Goal: Task Accomplishment & Management: Manage account settings

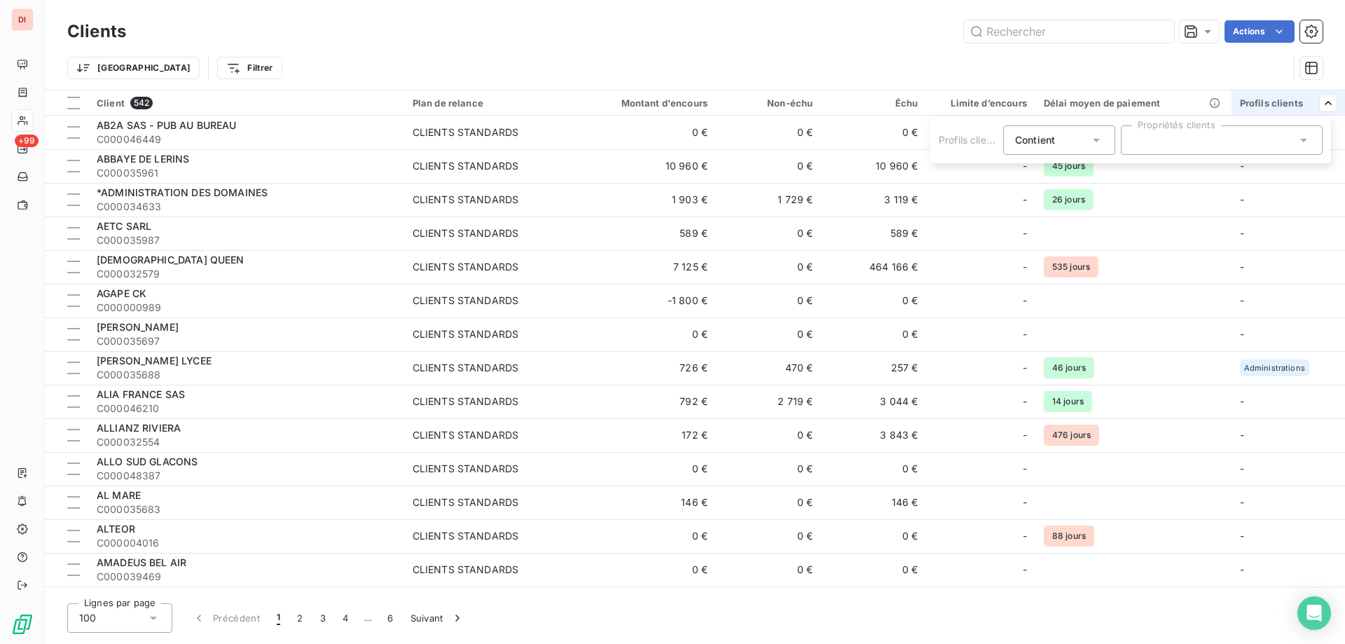
click at [187, 361] on html "DI +99 Clients Actions Trier Filtrer Client 542 Plan de relance Montant d'encou…" at bounding box center [672, 322] width 1345 height 644
click at [187, 361] on span "[PERSON_NAME] LYCEE" at bounding box center [154, 360] width 115 height 12
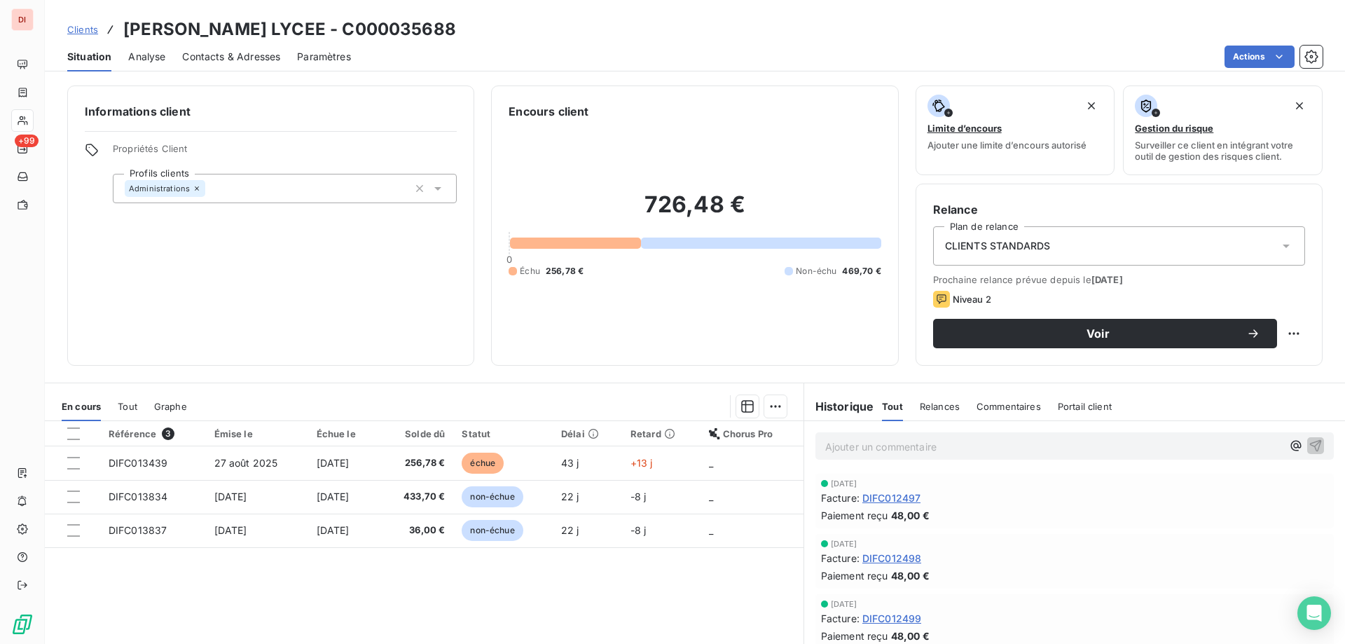
click at [326, 55] on span "Paramètres" at bounding box center [324, 57] width 54 height 14
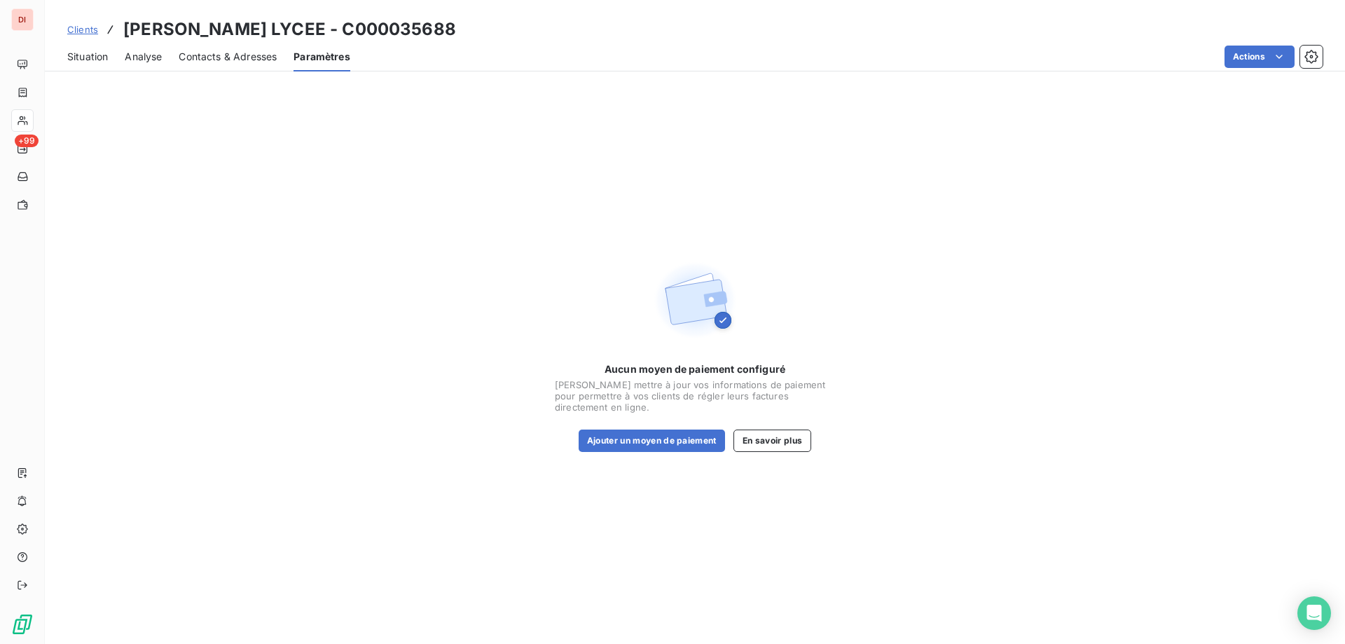
click at [252, 53] on span "Contacts & Adresses" at bounding box center [228, 57] width 98 height 14
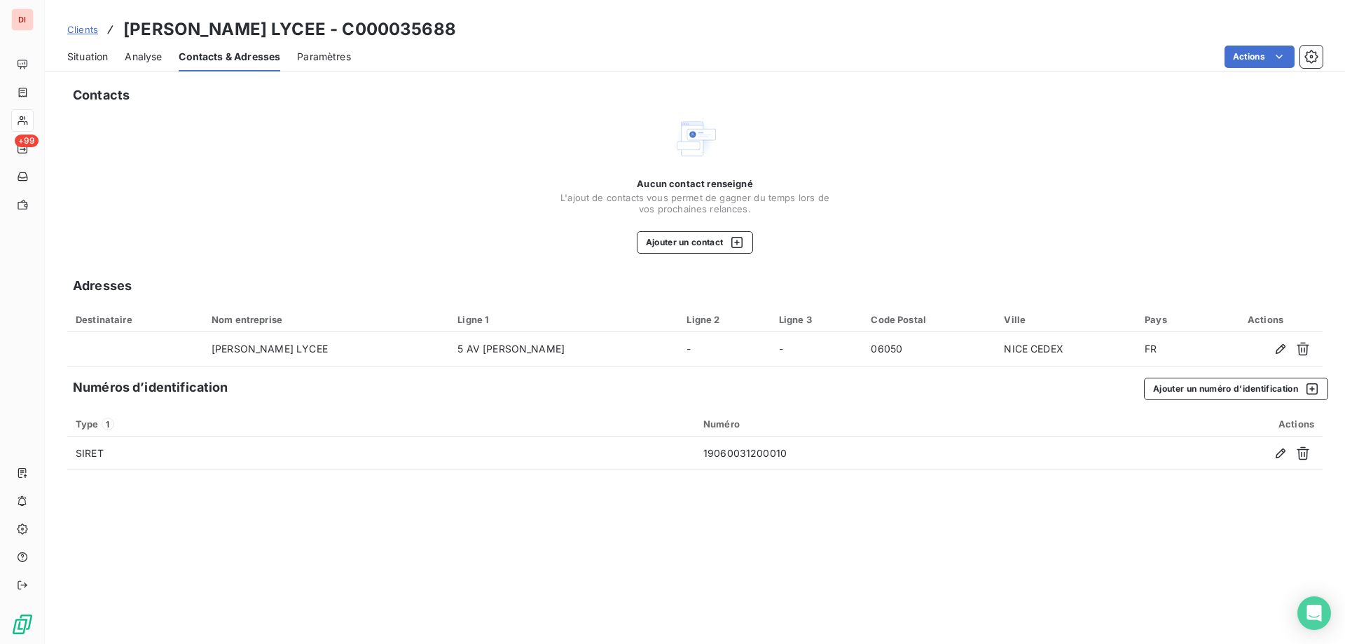
click at [88, 61] on span "Situation" at bounding box center [87, 57] width 41 height 14
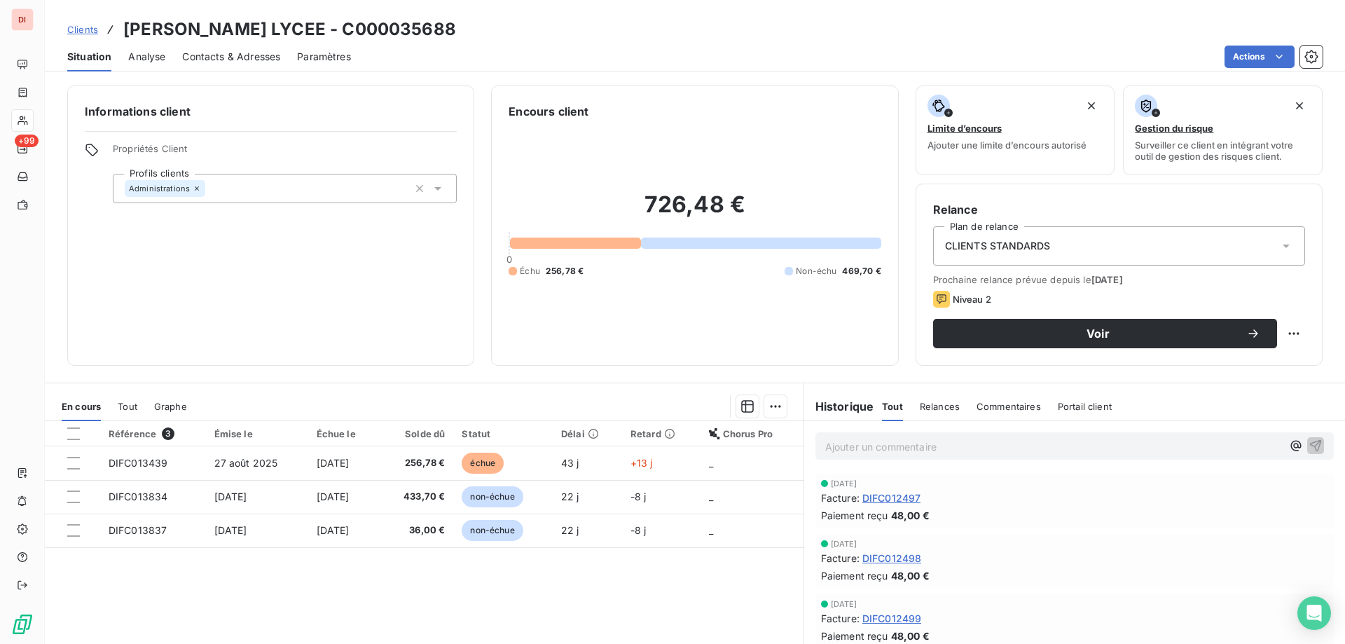
click at [719, 434] on div "Chorus Pro" at bounding box center [752, 433] width 86 height 11
click at [1068, 248] on div "CLIENTS STANDARDS" at bounding box center [1119, 245] width 372 height 39
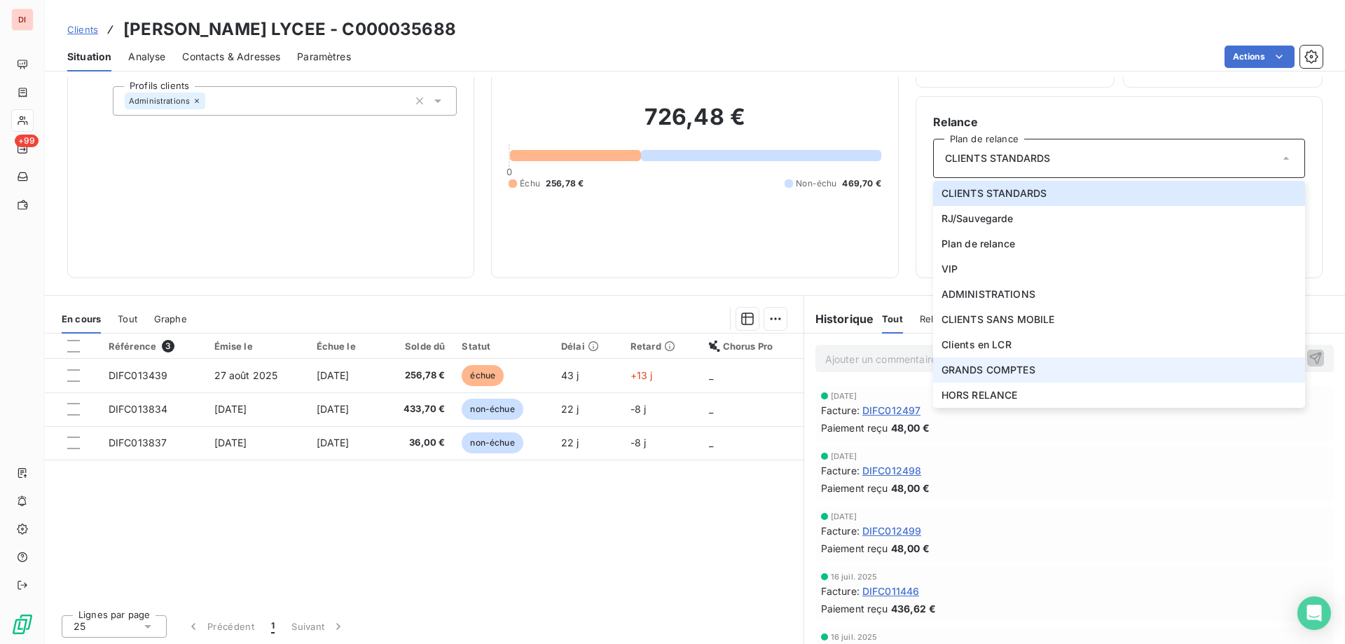
scroll to position [89, 0]
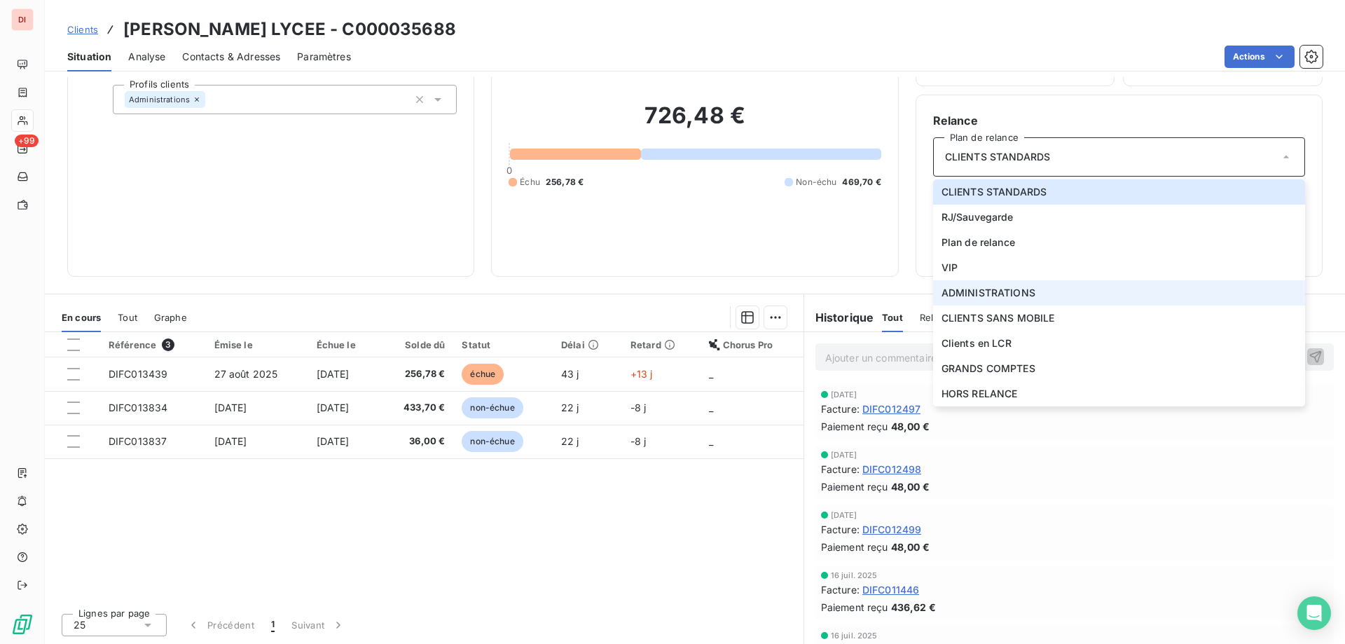
click at [991, 289] on span "ADMINISTRATIONS" at bounding box center [989, 293] width 94 height 14
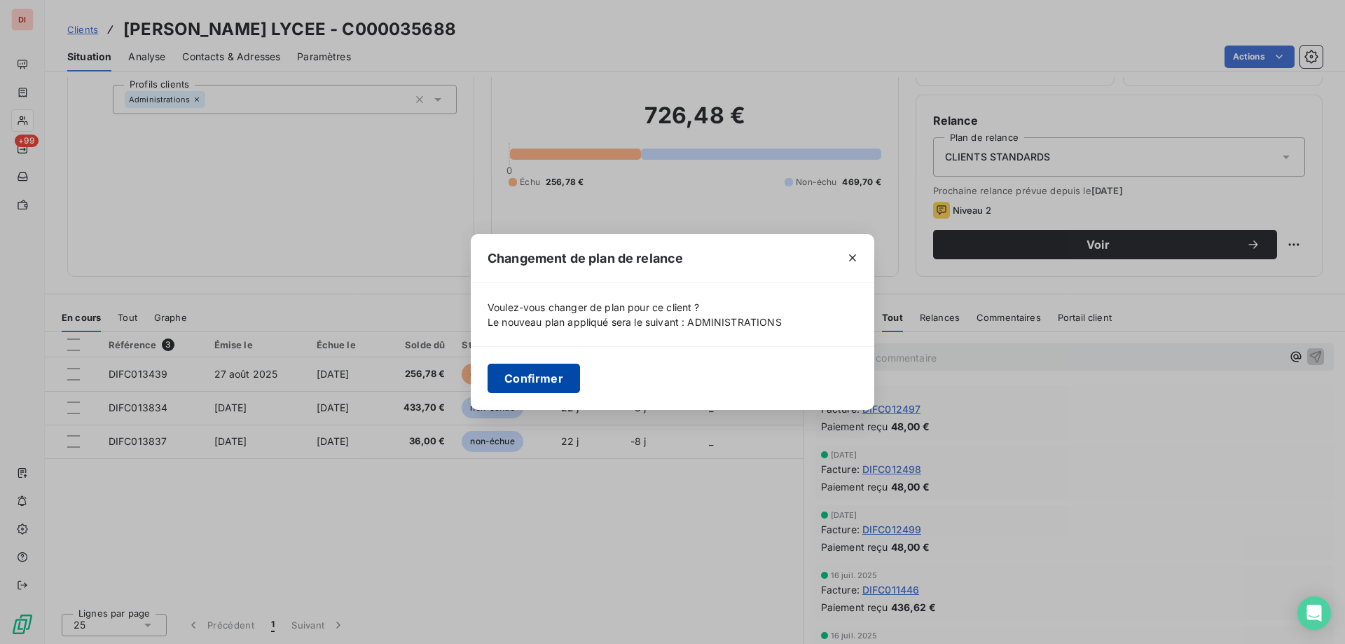
click at [530, 382] on button "Confirmer" at bounding box center [534, 378] width 92 height 29
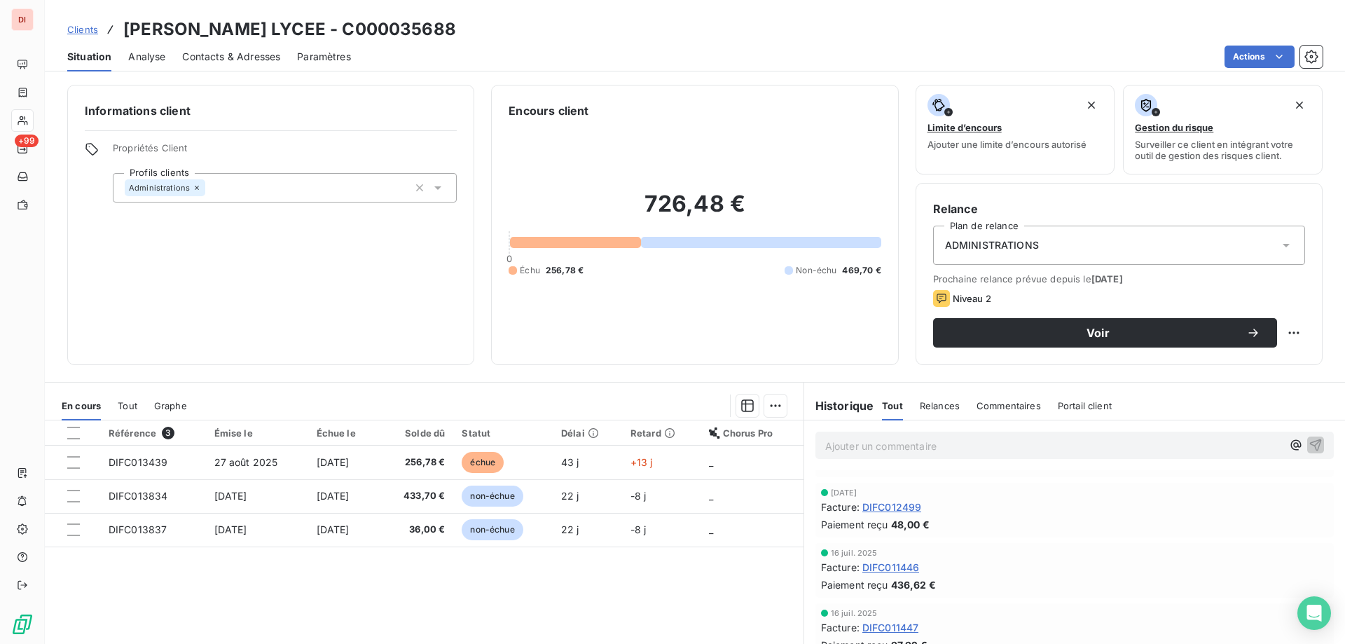
scroll to position [0, 0]
